Goal: Task Accomplishment & Management: Use online tool/utility

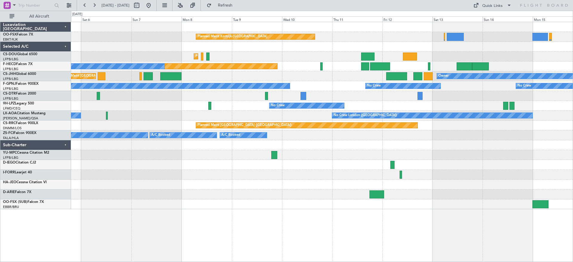
click at [314, 56] on div "Planned Maint Kortrijk-Wevelgem Planned Maint Paris (Le Bourget) Planned Maint …" at bounding box center [322, 115] width 502 height 187
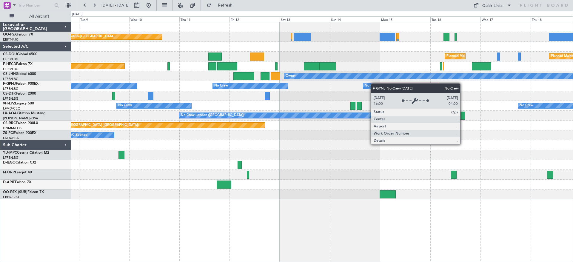
click at [257, 85] on div "Planned Maint Kortrijk-Wevelgem Planned Maint Paris (Le Bourget) Planned Maint …" at bounding box center [322, 110] width 502 height 177
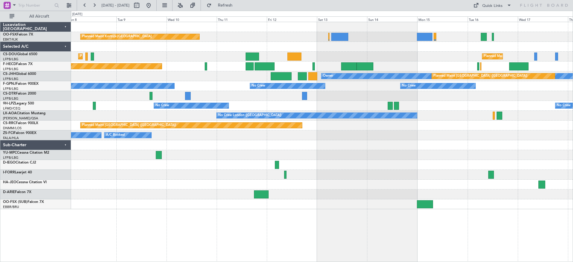
click at [201, 195] on div "Planned Maint Kortrijk-Wevelgem Planned Maint Paris (Le Bourget) Planned Maint …" at bounding box center [322, 115] width 502 height 187
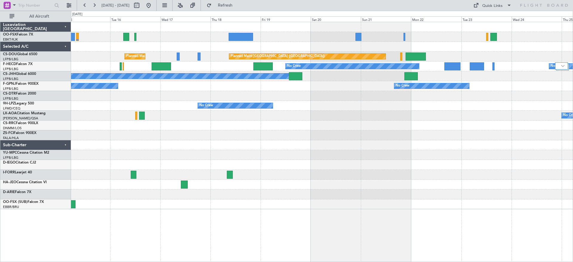
click at [4, 134] on div "Planned Maint Paris (Le Bourget) Planned Maint Paris (Le Bourget) No Crew No Cr…" at bounding box center [286, 136] width 573 height 251
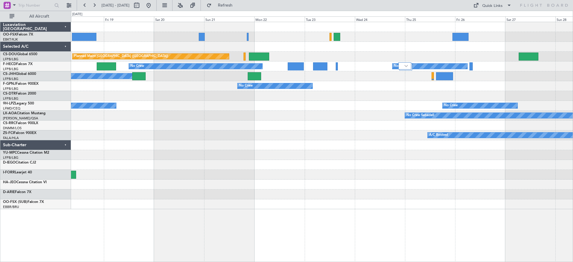
click at [49, 136] on div "Planned Maint Paris (Le Bourget) Planned Maint Paris (Le Bourget) No Crew No Cr…" at bounding box center [286, 136] width 573 height 251
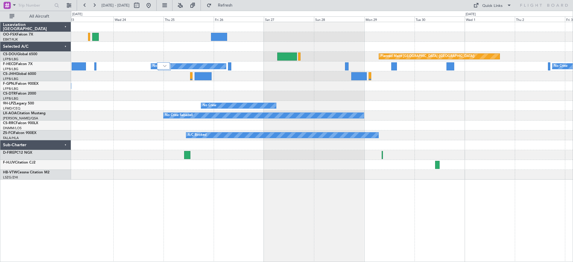
click at [372, 99] on div "Planned Maint Paris (Le Bourget) Planned Maint Paris (Le Bourget) No Crew No Cr…" at bounding box center [322, 101] width 502 height 158
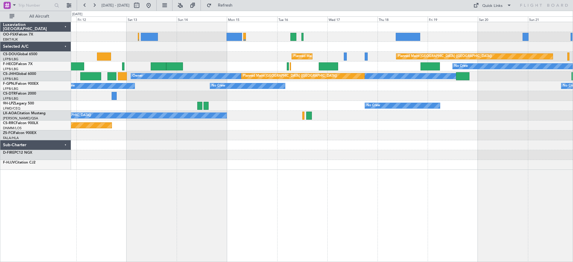
click at [466, 130] on div "Planned Maint Kortrijk-Wevelgem Planned Maint Paris (Le Bourget) Planned Maint …" at bounding box center [322, 96] width 502 height 148
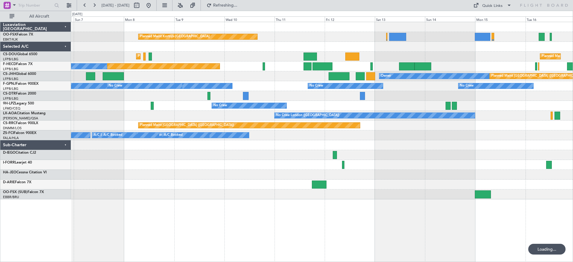
click at [367, 126] on div "Planned Maint Kortrijk-Wevelgem Planned Maint Paris (Le Bourget) Planned Maint …" at bounding box center [322, 110] width 502 height 177
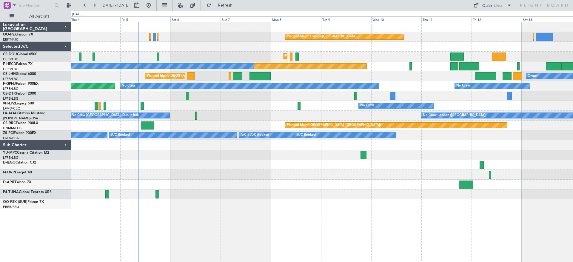
click at [249, 106] on div "Planned Maint Kortrijk-Wevelgem Planned Maint Paris (Le Bourget) Planned Maint …" at bounding box center [322, 115] width 502 height 187
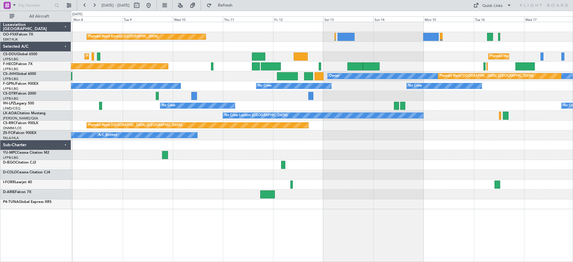
click at [57, 104] on div "Planned Maint Kortrijk-Wevelgem Planned Maint Paris (Le Bourget) Planned Maint …" at bounding box center [286, 136] width 573 height 251
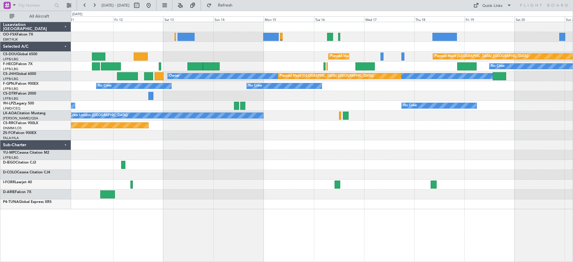
click at [0, 88] on div "Planned Maint Kortrijk-Wevelgem Planned Maint Paris (Le Bourget) Planned Maint …" at bounding box center [286, 136] width 573 height 251
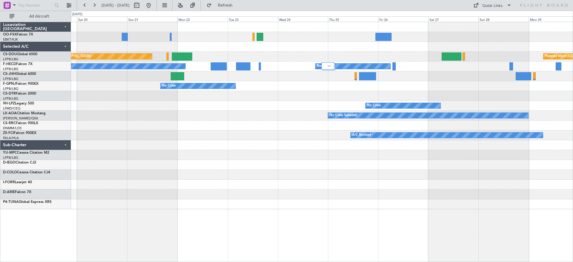
click at [53, 104] on div "Planned Maint Paris (Le Bourget) Planned Maint Paris (Le Bourget) No Crew No Cr…" at bounding box center [286, 136] width 573 height 251
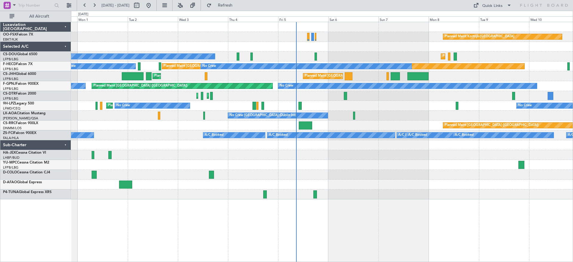
click at [354, 47] on div at bounding box center [322, 47] width 502 height 10
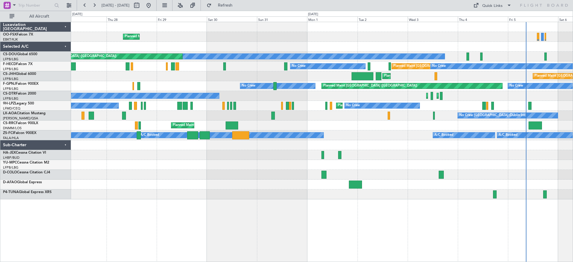
click at [410, 96] on div "Planned Maint Sofia Planned Maint [GEOGRAPHIC_DATA] ([GEOGRAPHIC_DATA]) No Crew" at bounding box center [322, 96] width 502 height 10
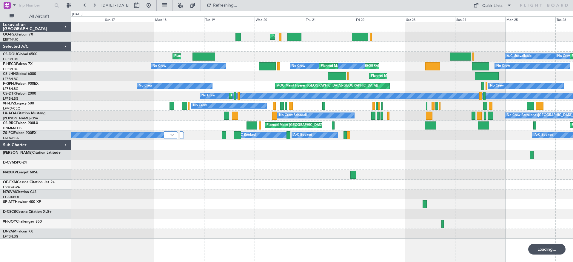
click at [475, 83] on div "No Crew [GEOGRAPHIC_DATA] ([GEOGRAPHIC_DATA]) No Crew" at bounding box center [322, 86] width 502 height 10
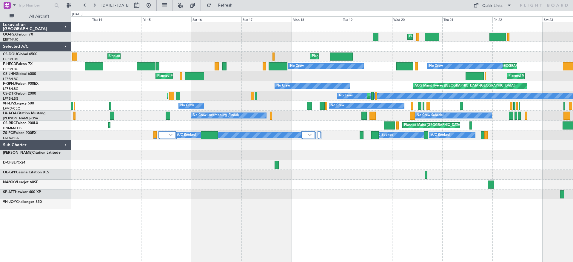
click at [337, 101] on div "Planned Maint Kortrijk-[GEOGRAPHIC_DATA] Planned Maint [GEOGRAPHIC_DATA] ([GEOG…" at bounding box center [322, 115] width 502 height 187
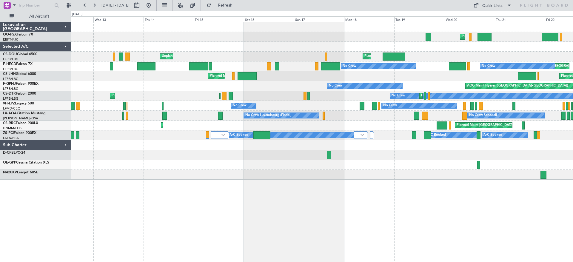
click at [17, 149] on div "Planned Maint Kortrijk-[GEOGRAPHIC_DATA] Planned Maint [GEOGRAPHIC_DATA] ([GEOG…" at bounding box center [286, 136] width 573 height 251
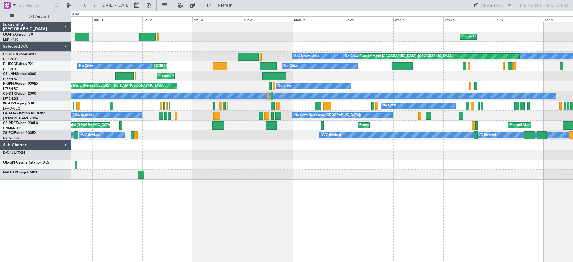
click at [51, 131] on div "Planned Maint Kortrijk-[GEOGRAPHIC_DATA] Planned Maint [GEOGRAPHIC_DATA]-[GEOGR…" at bounding box center [286, 136] width 573 height 251
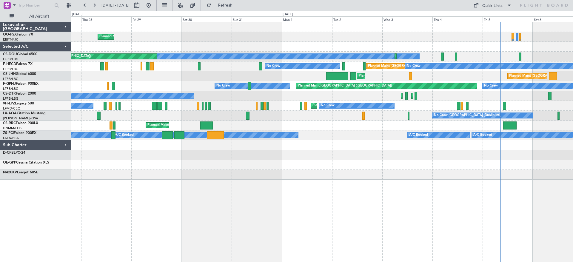
click at [71, 111] on div "Planned Maint Kortrijk-[GEOGRAPHIC_DATA] No Crew Planned Maint [GEOGRAPHIC_DATA…" at bounding box center [286, 136] width 573 height 251
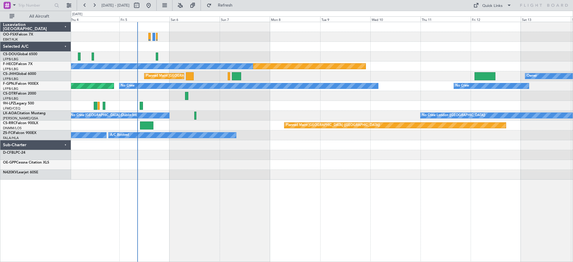
click at [0, 104] on div "Planned Maint [GEOGRAPHIC_DATA] ([GEOGRAPHIC_DATA]) No Crew Planned Maint [GEOG…" at bounding box center [286, 136] width 573 height 251
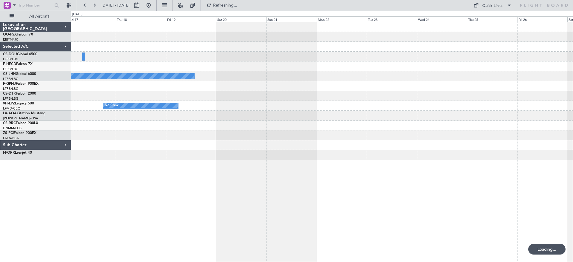
click at [270, 112] on div "Planned Maint [GEOGRAPHIC_DATA] ([GEOGRAPHIC_DATA]) Owner No Crew No Crew [GEOG…" at bounding box center [322, 91] width 502 height 138
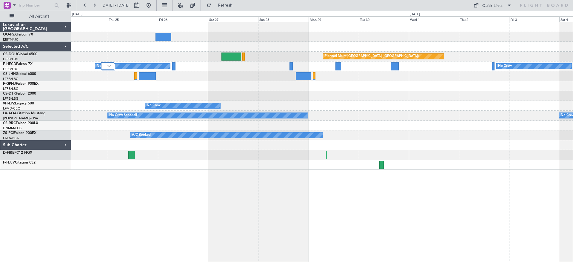
click at [416, 90] on div "Planned Maint [GEOGRAPHIC_DATA] ([GEOGRAPHIC_DATA]) No Crew" at bounding box center [322, 86] width 502 height 10
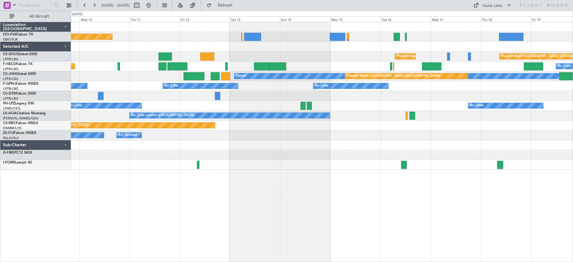
click at [380, 124] on div "Planned Maint Kortrijk-[GEOGRAPHIC_DATA] Planned Maint [GEOGRAPHIC_DATA] ([GEOG…" at bounding box center [322, 96] width 502 height 148
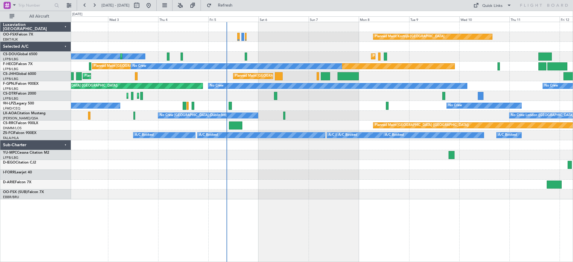
click at [401, 126] on div "Planned Maint Kortrijk-[GEOGRAPHIC_DATA] Planned Maint [GEOGRAPHIC_DATA] ([GEOG…" at bounding box center [322, 110] width 502 height 177
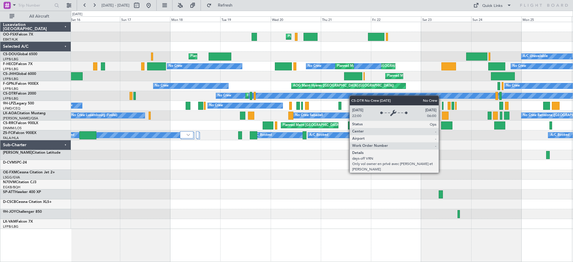
click at [463, 98] on div "Planned Maint Kortrijk-[GEOGRAPHIC_DATA] Planned Maint [GEOGRAPHIC_DATA]-[GEOGR…" at bounding box center [322, 125] width 502 height 207
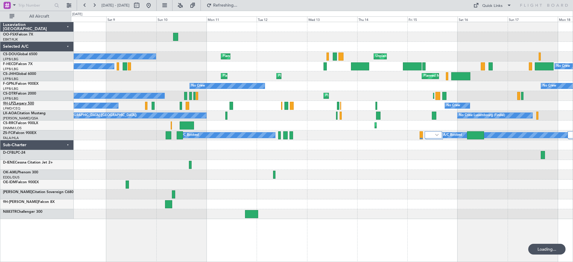
click at [60, 105] on div "Planned Maint Kortrijk-[GEOGRAPHIC_DATA] No Crew Unplanned Maint [GEOGRAPHIC_DA…" at bounding box center [286, 136] width 573 height 251
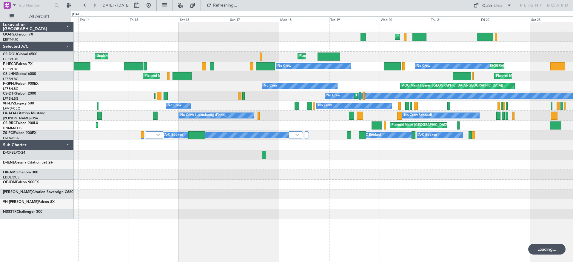
click at [113, 105] on div "Planned Maint Kortrijk-[GEOGRAPHIC_DATA] Planned Maint [GEOGRAPHIC_DATA] ([GEOG…" at bounding box center [322, 120] width 502 height 197
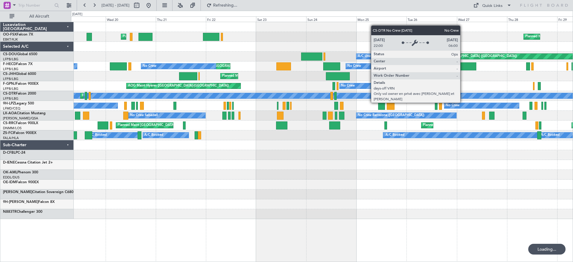
click at [176, 113] on div "Planned Maint Kortrijk-[GEOGRAPHIC_DATA] Planned Maint [GEOGRAPHIC_DATA]-[GEOGR…" at bounding box center [322, 120] width 502 height 197
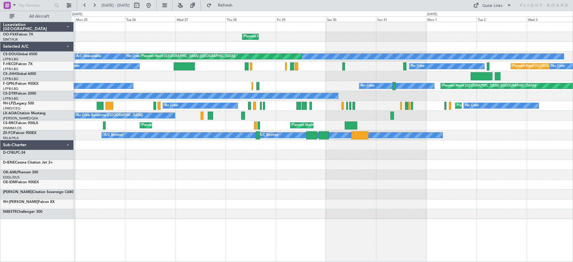
click at [189, 108] on div "Planned Maint Kortrijk-[GEOGRAPHIC_DATA] A/C Unavailable No Crew Planned Maint …" at bounding box center [322, 120] width 502 height 197
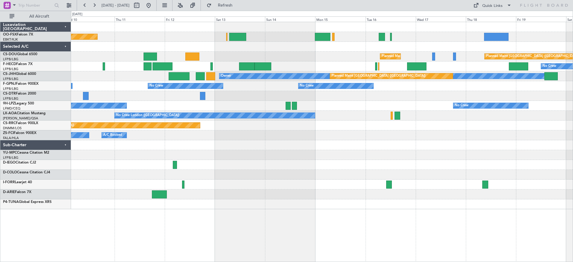
click at [0, 62] on div "Planned Maint Kortrijk-[GEOGRAPHIC_DATA] Planned Maint [GEOGRAPHIC_DATA] ([GEOG…" at bounding box center [286, 136] width 573 height 251
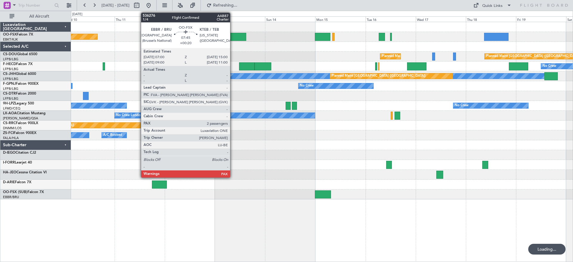
click at [233, 33] on div at bounding box center [237, 37] width 17 height 8
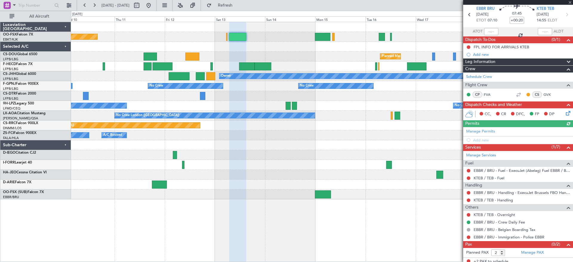
scroll to position [25, 0]
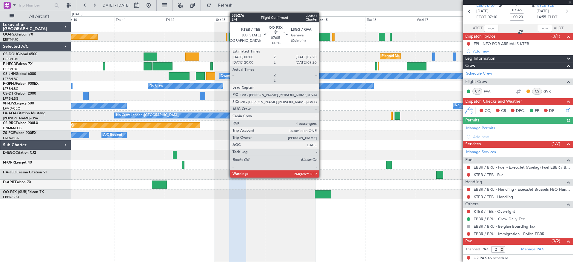
click at [315, 33] on div at bounding box center [323, 37] width 16 height 8
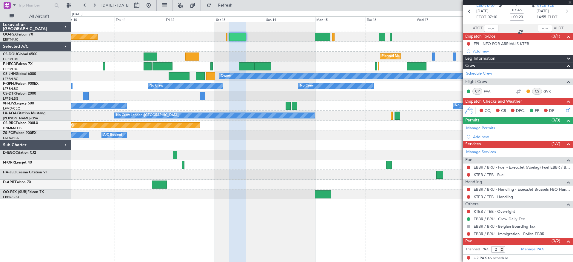
type input "+00:15"
type input "4"
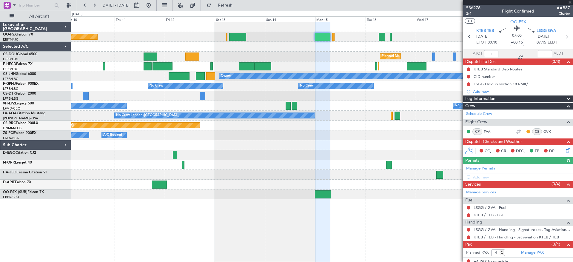
scroll to position [3, 0]
